Goal: Task Accomplishment & Management: Manage account settings

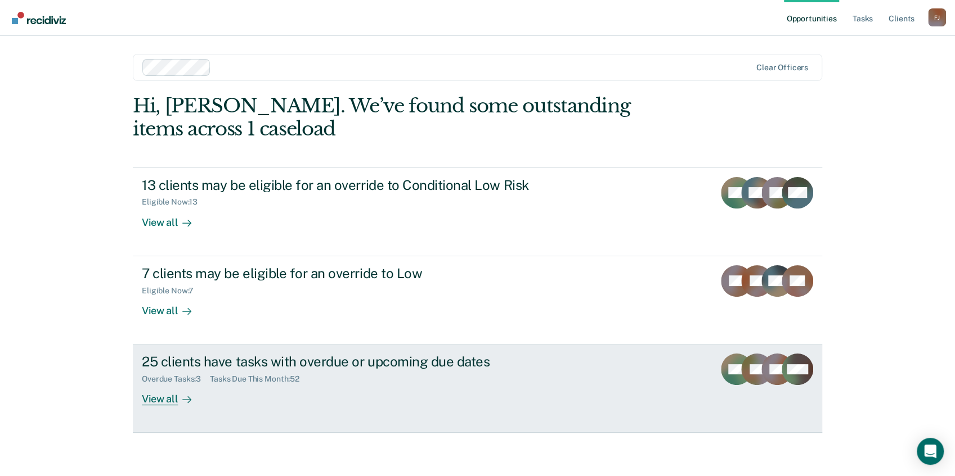
click at [151, 399] on div "View all" at bounding box center [173, 395] width 63 height 22
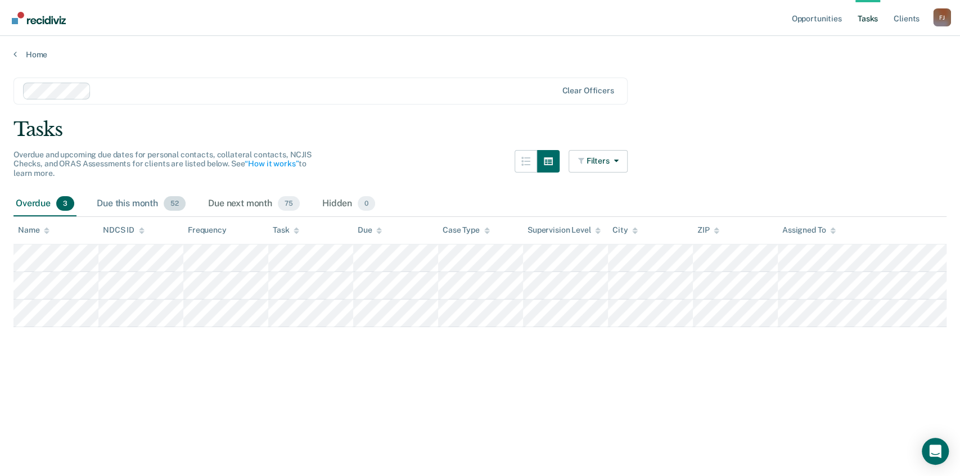
click at [124, 204] on div "Due this month 52" at bounding box center [140, 204] width 93 height 25
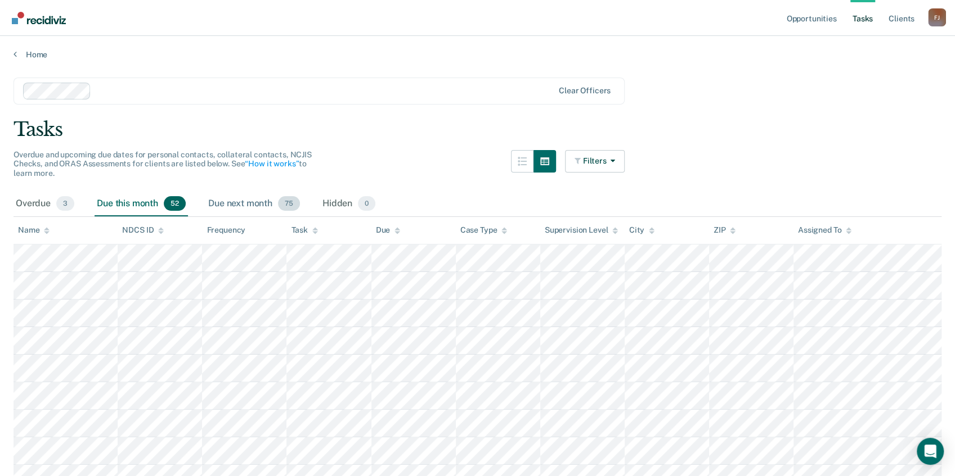
click at [236, 206] on div "Due next month 75" at bounding box center [254, 204] width 96 height 25
click at [24, 204] on div "Overdue 3" at bounding box center [44, 204] width 63 height 25
